Goal: Task Accomplishment & Management: Complete application form

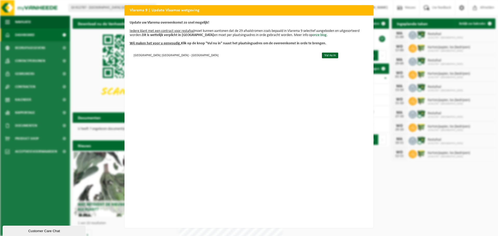
click at [395, 67] on div "Vlarema 9 | Update Vlaamse wetgeving Update uw Vlarema overeenkomst zo snel mog…" at bounding box center [249, 118] width 498 height 236
click at [322, 56] on link "Vul nu in" at bounding box center [330, 56] width 16 height 6
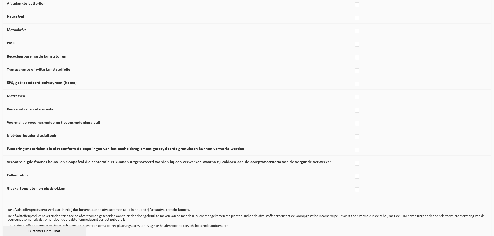
scroll to position [285, 0]
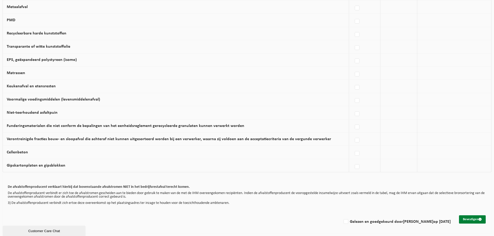
click at [469, 224] on button "Bevestigen" at bounding box center [472, 220] width 27 height 8
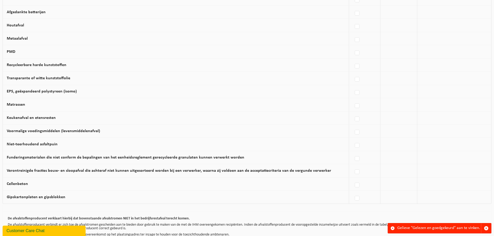
scroll to position [286, 0]
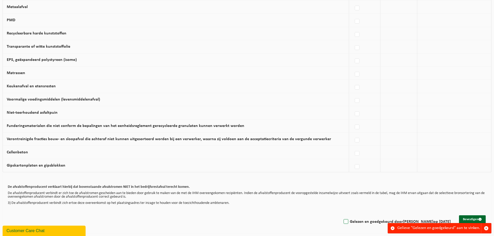
drag, startPoint x: 342, startPoint y: 220, endPoint x: 347, endPoint y: 220, distance: 4.9
click at [343, 220] on label "Gelezen en goedgekeurd door [PERSON_NAME] op [DATE]" at bounding box center [397, 222] width 108 height 8
click at [342, 216] on input "Gelezen en goedgekeurd door PIERRE CRUELLE op 11/09/25" at bounding box center [342, 215] width 0 height 0
checkbox input "true"
click at [480, 217] on button "Bevestigen" at bounding box center [472, 220] width 27 height 8
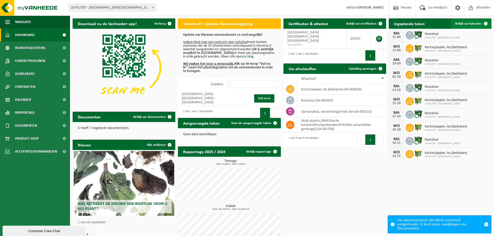
click at [467, 25] on span "Bekijk uw kalender" at bounding box center [468, 23] width 27 height 3
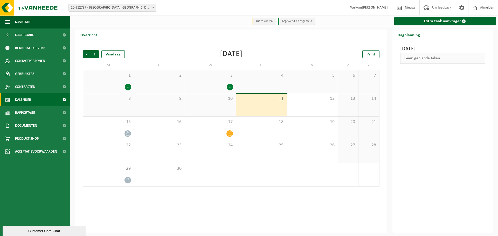
click at [228, 86] on div "1" at bounding box center [230, 87] width 6 height 7
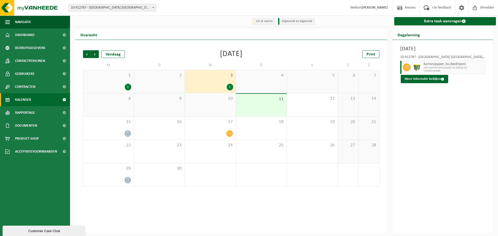
click at [130, 87] on div "1" at bounding box center [128, 87] width 6 height 7
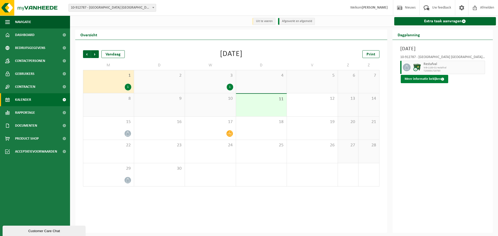
click at [413, 80] on button "Meer informatie bekijken" at bounding box center [424, 79] width 47 height 8
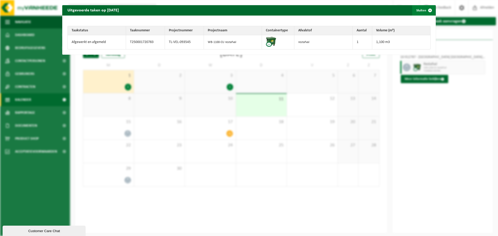
click at [427, 12] on span "button" at bounding box center [430, 10] width 10 height 10
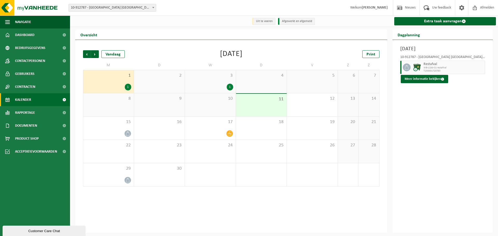
click at [416, 120] on div "[DATE] 10-912787 - [GEOGRAPHIC_DATA] [GEOGRAPHIC_DATA] - [GEOGRAPHIC_DATA] [GEO…" at bounding box center [443, 136] width 101 height 193
click at [423, 88] on div "[DATE] 10-912787 - [GEOGRAPHIC_DATA] [GEOGRAPHIC_DATA] - [GEOGRAPHIC_DATA] [GEO…" at bounding box center [443, 136] width 101 height 193
click at [421, 81] on button "Meer informatie bekijken" at bounding box center [424, 79] width 47 height 8
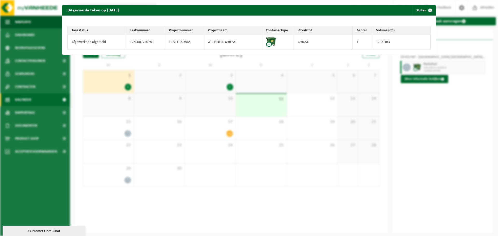
click at [89, 44] on td "Afgewerkt en afgemeld" at bounding box center [97, 42] width 58 height 14
click at [173, 45] on td "TL-VEL-093545" at bounding box center [184, 42] width 39 height 14
click at [94, 45] on td "Afgewerkt en afgemeld" at bounding box center [97, 42] width 58 height 14
click at [425, 7] on span "button" at bounding box center [430, 10] width 10 height 10
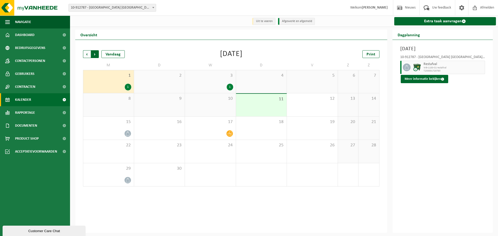
click at [89, 53] on span "Vorige" at bounding box center [87, 54] width 8 height 8
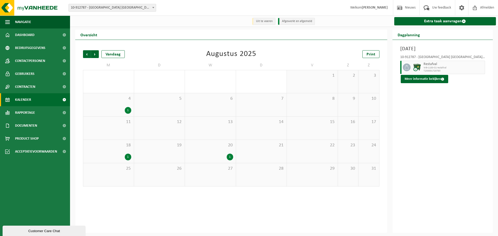
click at [116, 156] on div "1" at bounding box center [108, 157] width 45 height 7
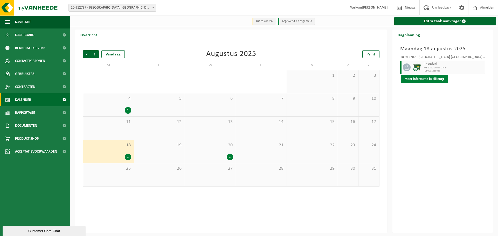
click at [412, 79] on button "Meer informatie bekijken" at bounding box center [424, 79] width 47 height 8
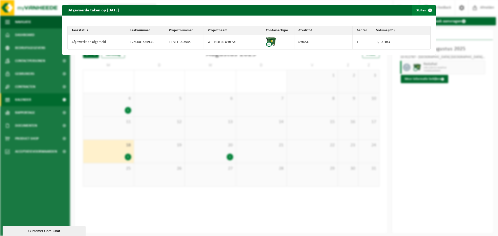
click at [426, 11] on span "button" at bounding box center [430, 10] width 10 height 10
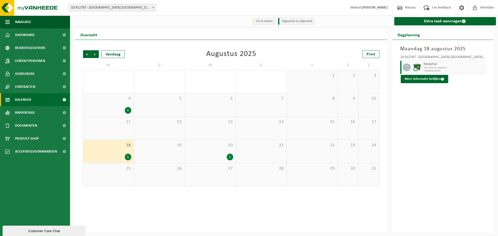
click at [124, 113] on div "1" at bounding box center [108, 110] width 45 height 7
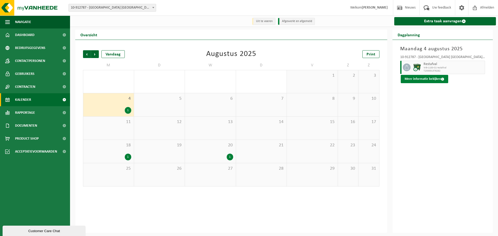
click at [438, 80] on button "Meer informatie bekijken" at bounding box center [424, 79] width 47 height 8
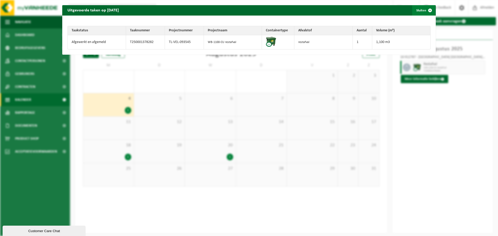
drag, startPoint x: 426, startPoint y: 11, endPoint x: 419, endPoint y: 11, distance: 7.0
click at [425, 11] on span "button" at bounding box center [430, 10] width 10 height 10
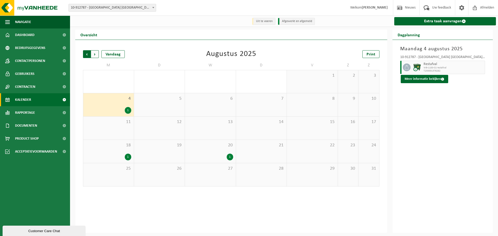
click at [92, 53] on span "Volgende" at bounding box center [95, 54] width 8 height 8
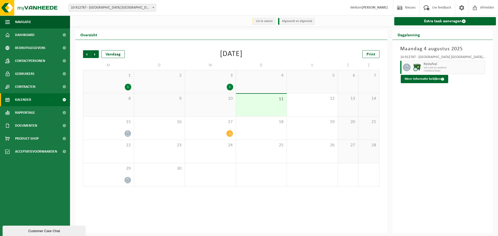
click at [124, 86] on div "1" at bounding box center [108, 87] width 45 height 7
click at [127, 88] on div "1" at bounding box center [128, 87] width 6 height 7
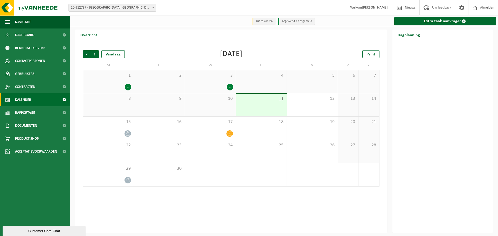
click at [289, 42] on div "Vorige Volgende Vandaag [DATE] Print M D W D V Z Z 1 1 2 3 1 4 5 6 7 8 9 10 11 …" at bounding box center [231, 136] width 312 height 193
